Goal: Check status: Check status

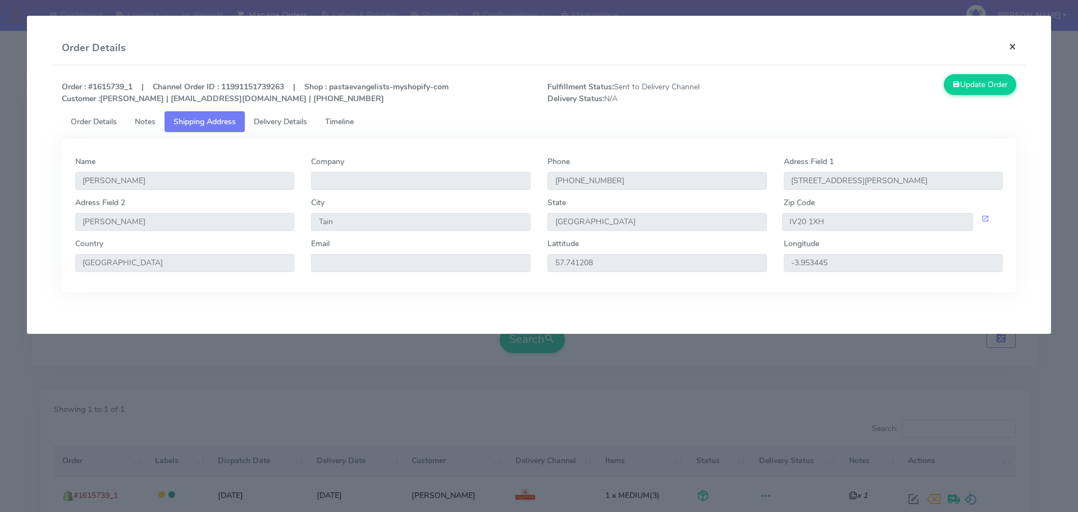
click at [1013, 50] on button "×" at bounding box center [1012, 46] width 25 height 30
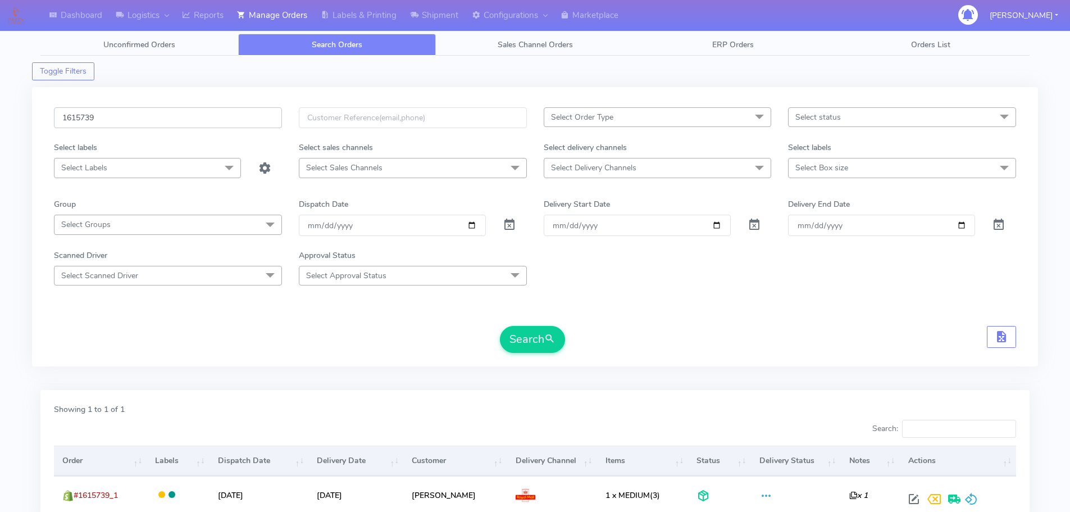
click at [181, 119] on input "1615739" at bounding box center [168, 117] width 228 height 21
paste input "40"
type input "1615740"
click at [500, 326] on button "Search" at bounding box center [532, 339] width 65 height 27
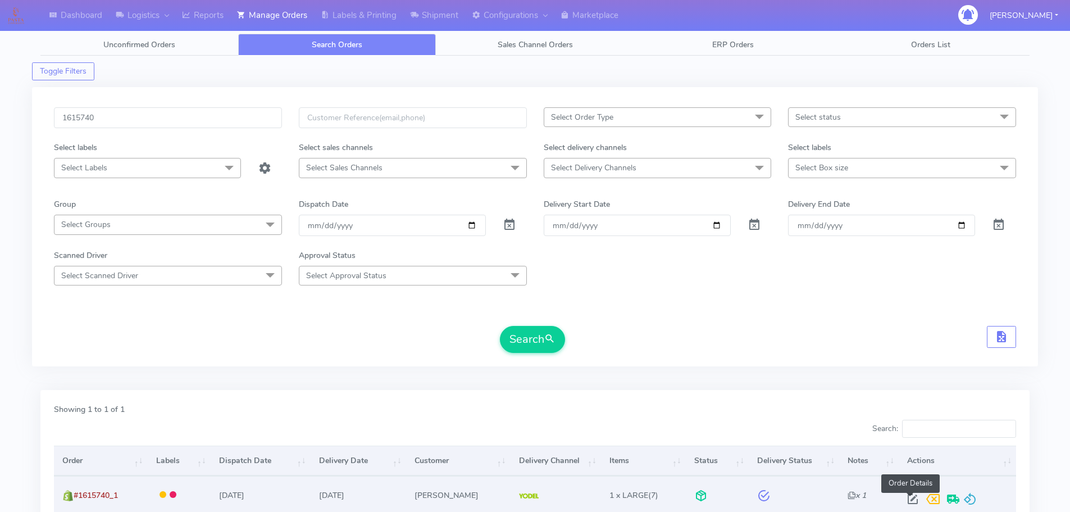
click at [907, 499] on span at bounding box center [913, 501] width 20 height 11
select select "5"
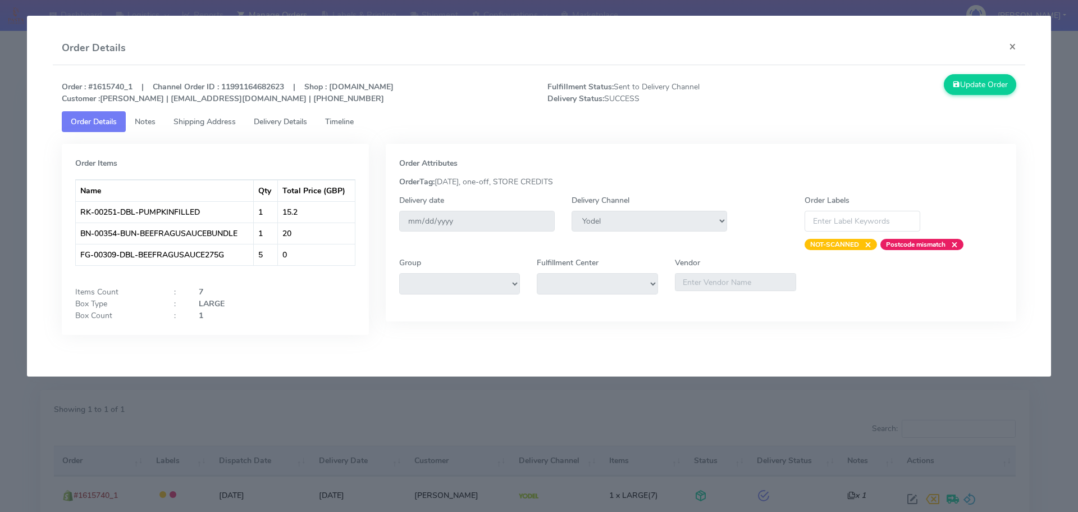
click at [301, 124] on span "Delivery Details" at bounding box center [280, 121] width 53 height 11
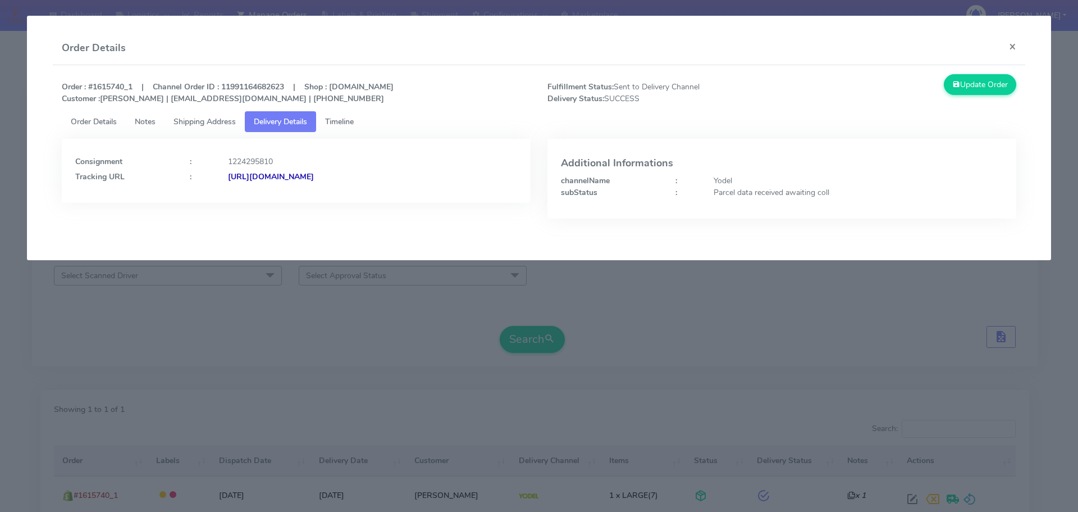
click at [218, 124] on span "Shipping Address" at bounding box center [205, 121] width 62 height 11
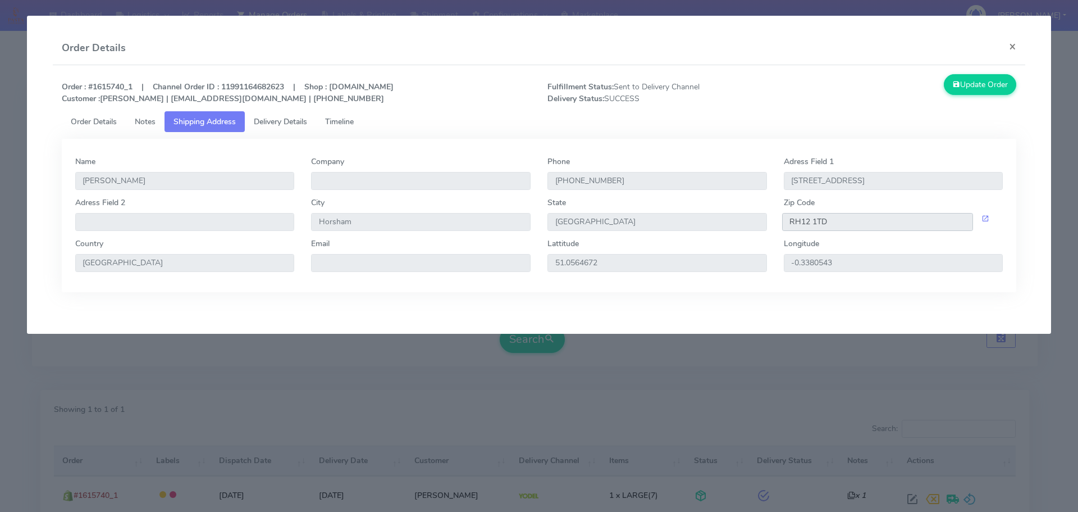
drag, startPoint x: 831, startPoint y: 221, endPoint x: 775, endPoint y: 221, distance: 56.2
click at [776, 222] on div "RH12 1TD" at bounding box center [894, 222] width 236 height 18
click at [307, 121] on span "Delivery Details" at bounding box center [280, 121] width 53 height 11
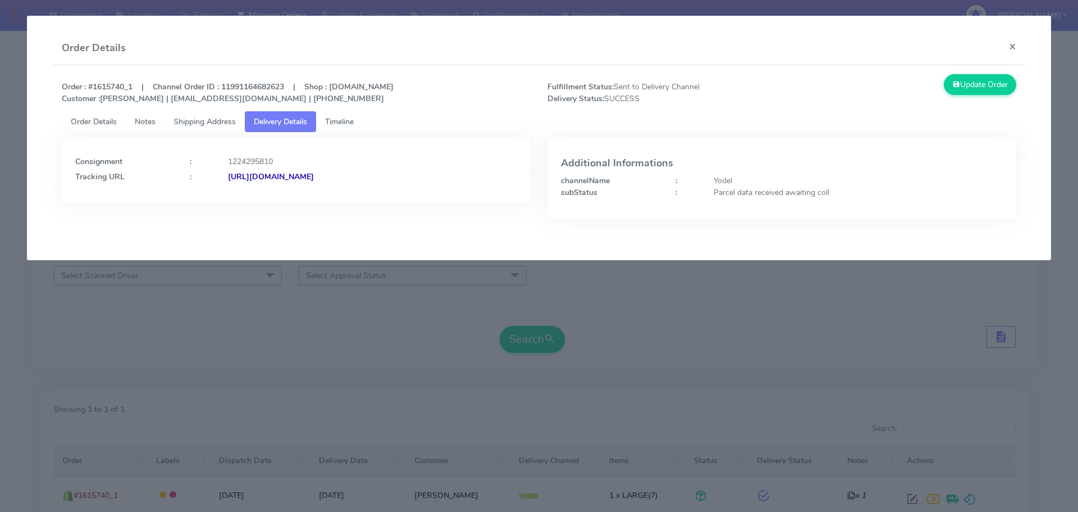
click at [314, 178] on strong "[URL][DOMAIN_NAME]" at bounding box center [271, 176] width 86 height 11
click at [354, 119] on span "Timeline" at bounding box center [339, 121] width 29 height 11
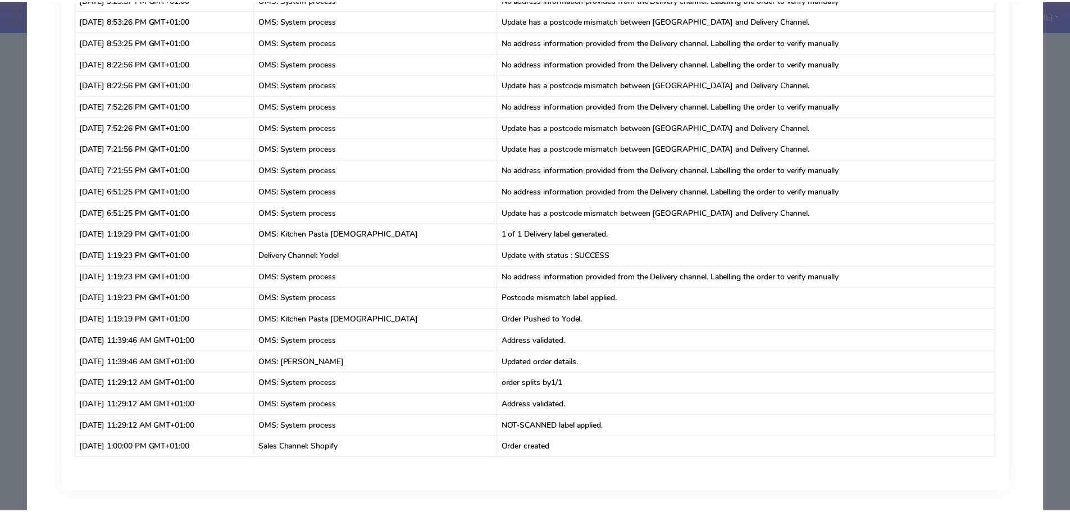
scroll to position [7761, 0]
